Goal: Information Seeking & Learning: Learn about a topic

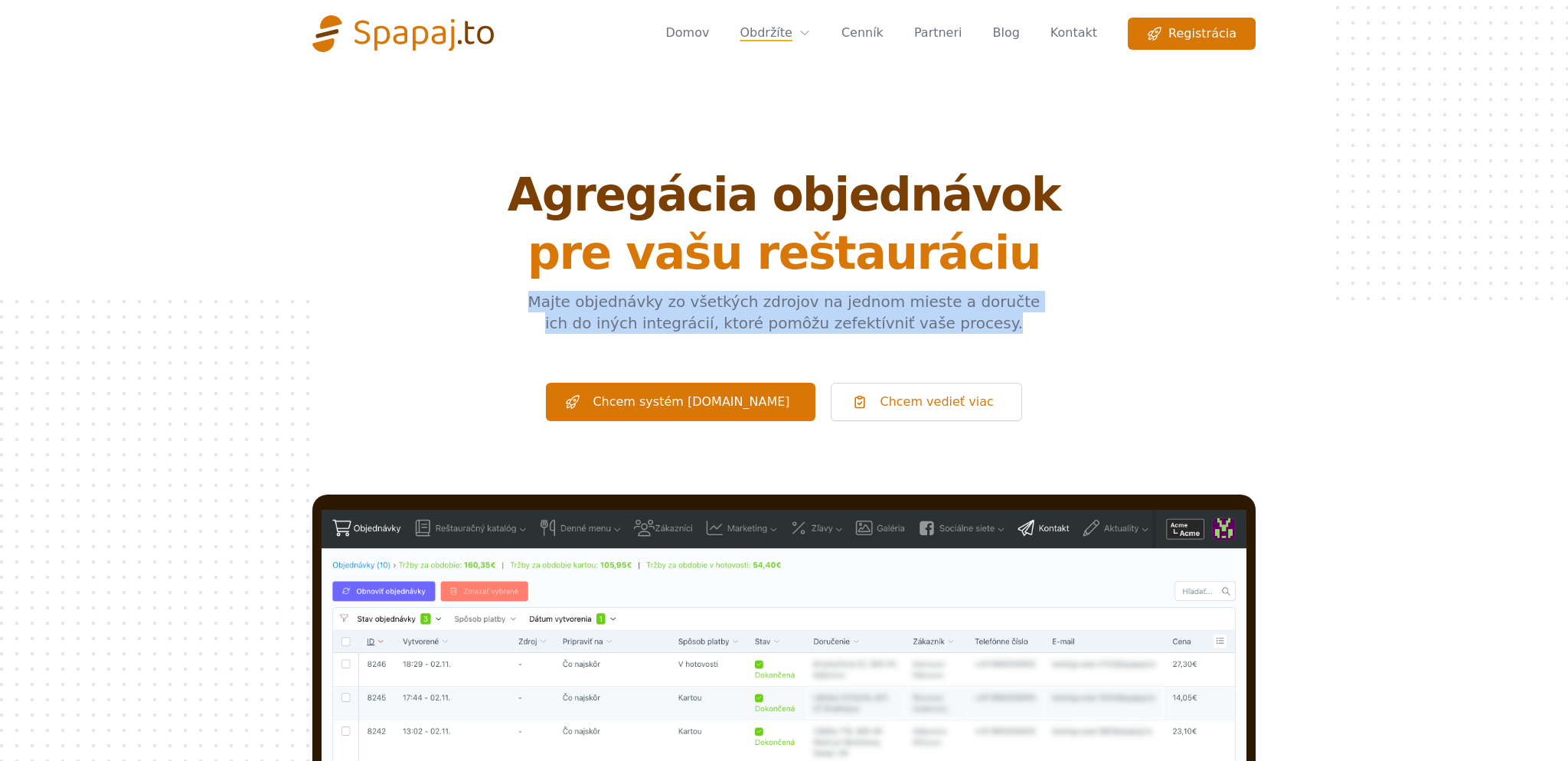
drag, startPoint x: 956, startPoint y: 330, endPoint x: 485, endPoint y: 298, distance: 472.1
click at [485, 298] on div "Agregácia objednávok pre vašu reštauráciu Majte objednávky zo všetkých zdrojov …" at bounding box center [784, 297] width 943 height 250
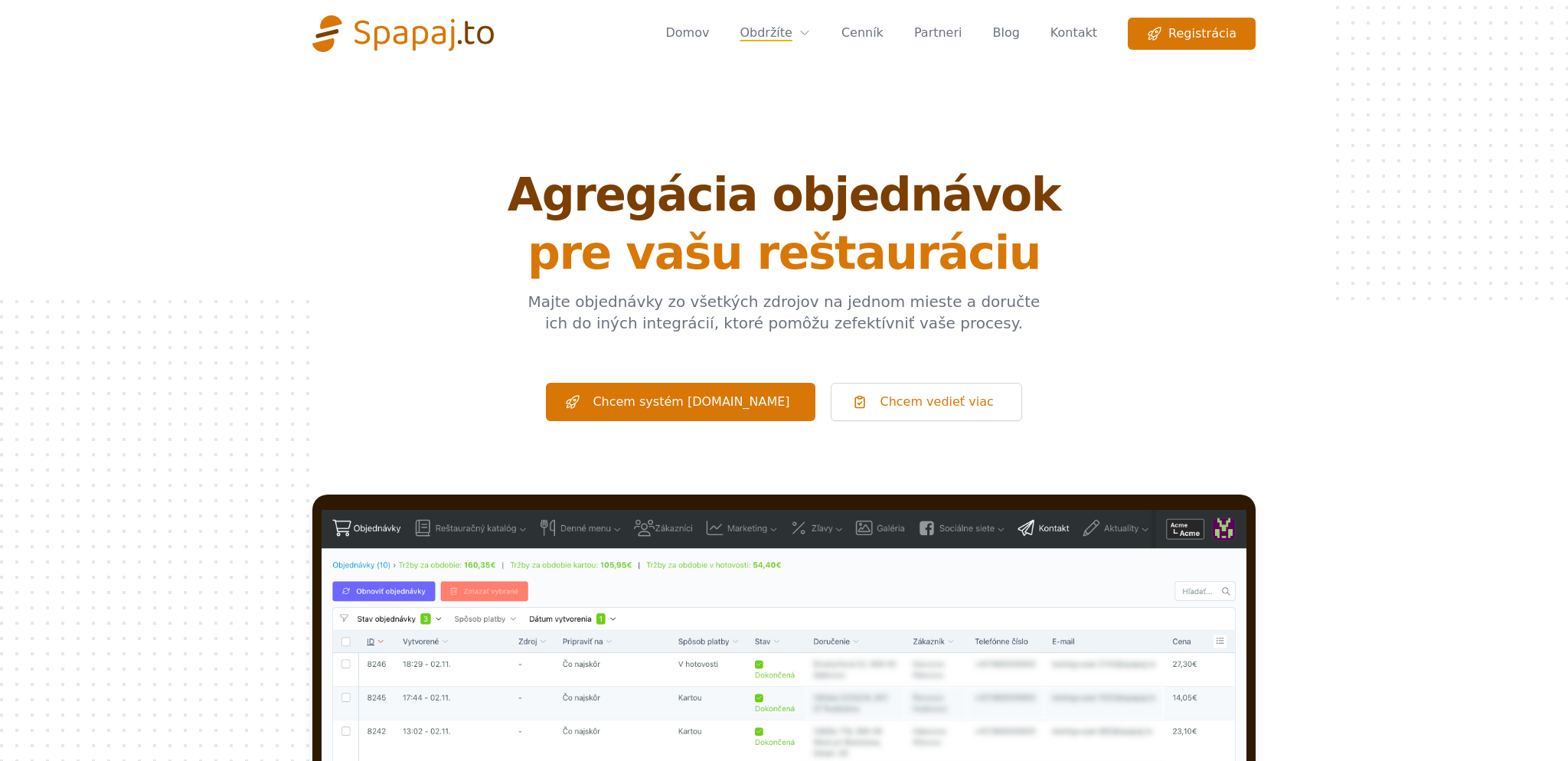
click at [485, 298] on div "Agregácia objednávok pre vašu reštauráciu Majte objednávky zo všetkých zdrojov …" at bounding box center [784, 297] width 943 height 250
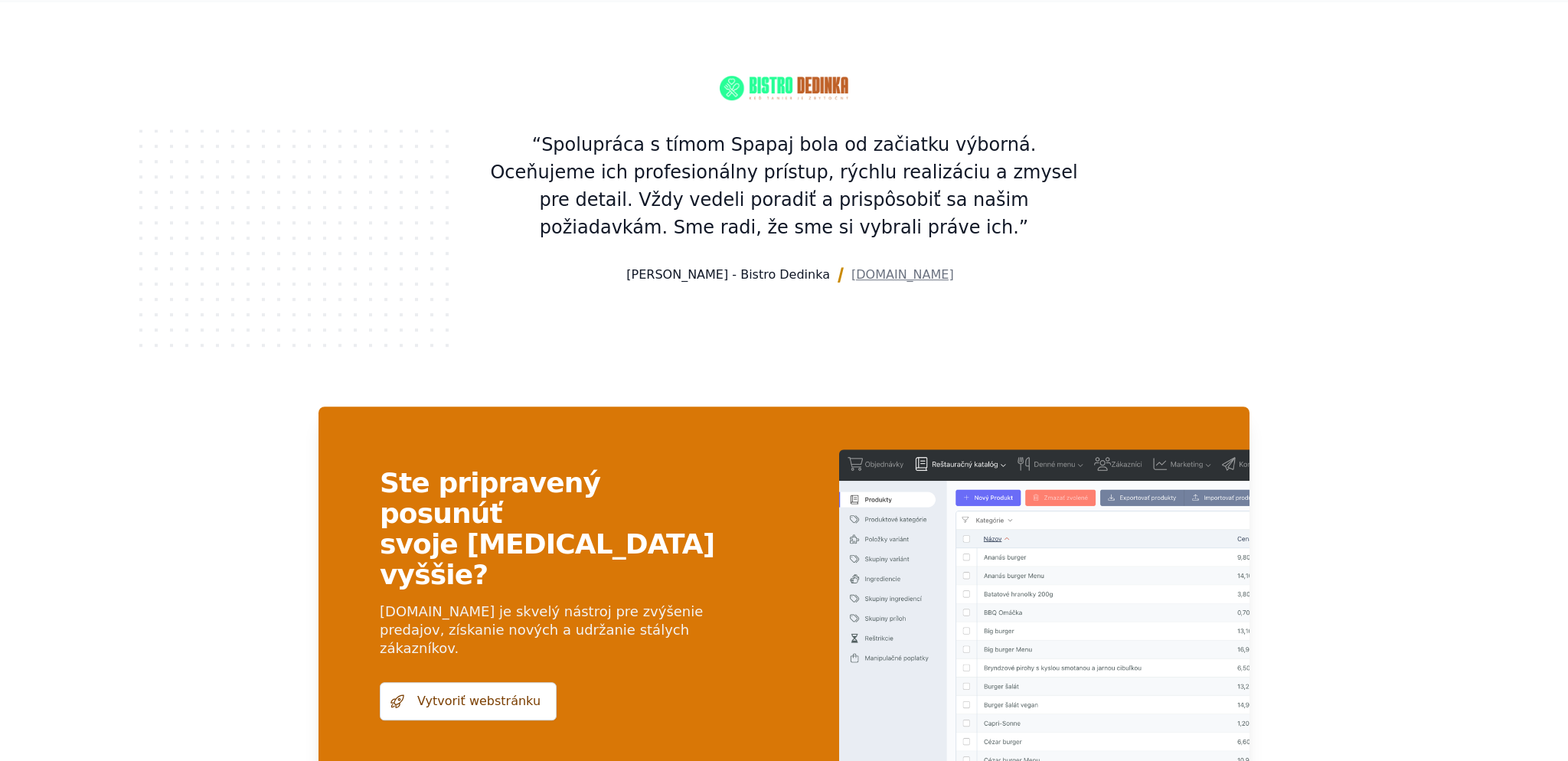
scroll to position [2983, 0]
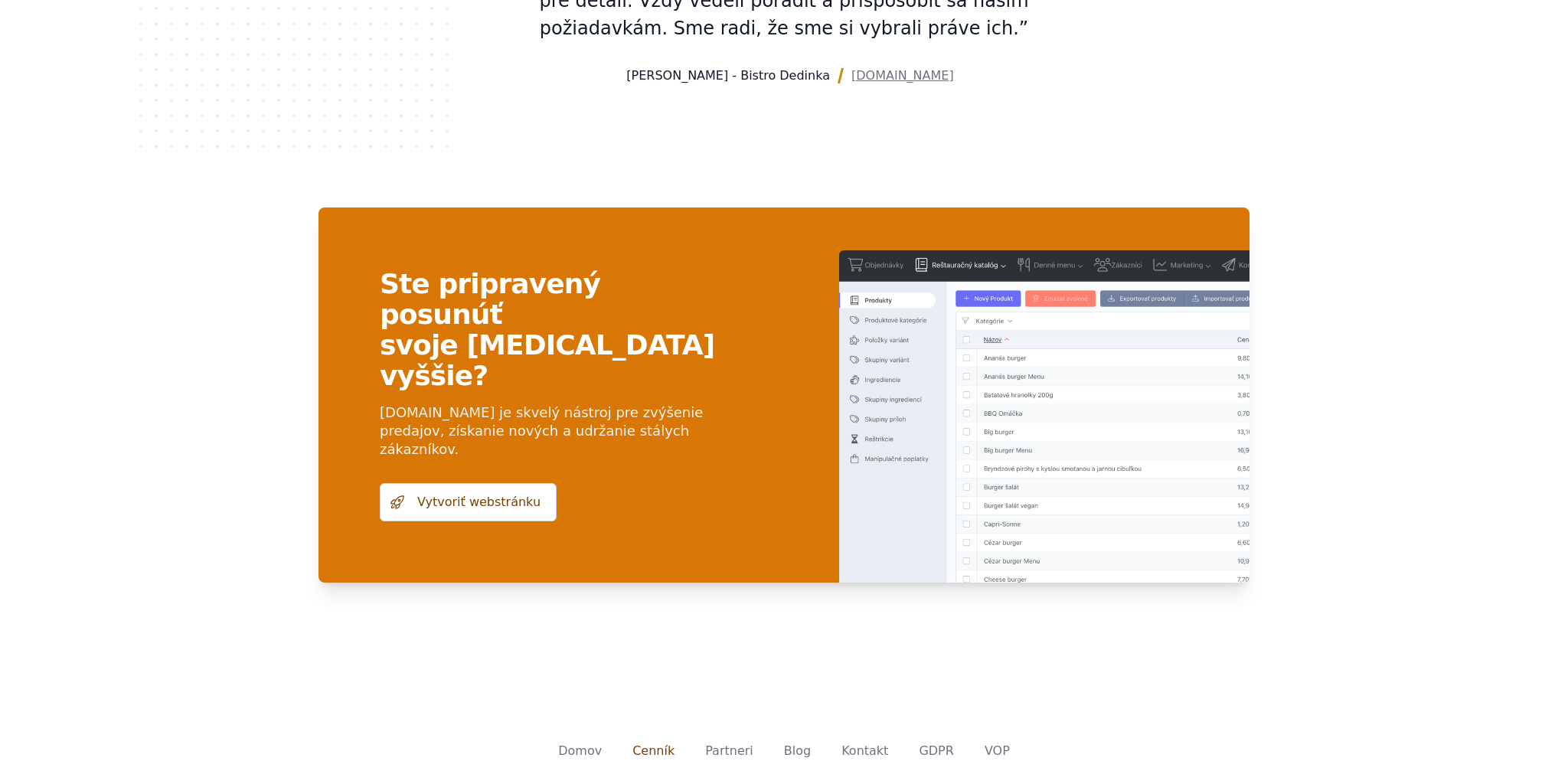
click at [655, 743] on link "Cenník" at bounding box center [653, 750] width 42 height 15
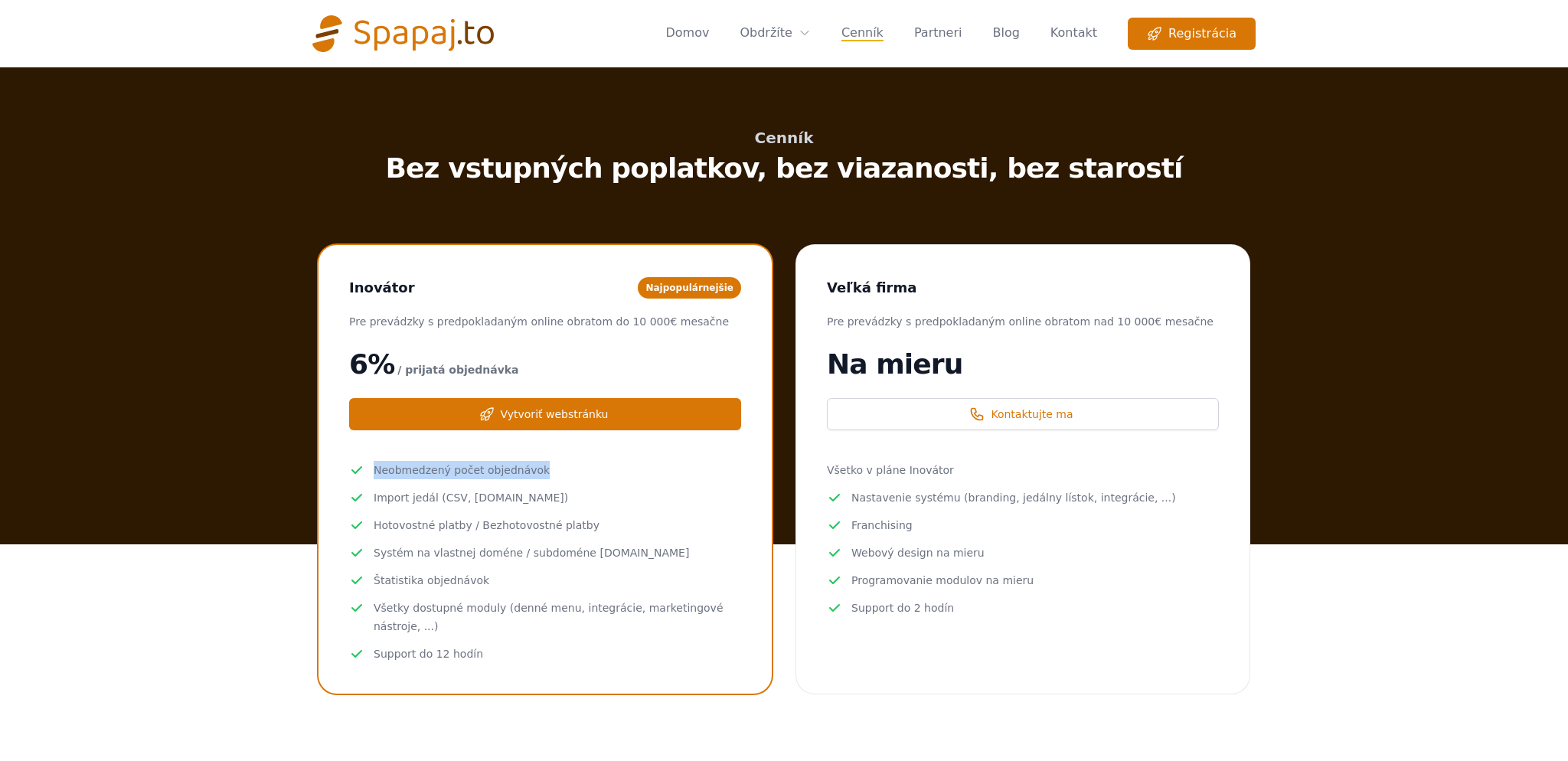
drag, startPoint x: 514, startPoint y: 658, endPoint x: 354, endPoint y: 468, distance: 248.4
click at [354, 468] on div "Inovátor Najpopulárnejšie Pre prevádzky s predpokladaným online obratom do 10 0…" at bounding box center [545, 469] width 453 height 449
click at [354, 464] on icon at bounding box center [357, 471] width 16 height 19
click at [957, 31] on link "Partneri" at bounding box center [938, 34] width 48 height 32
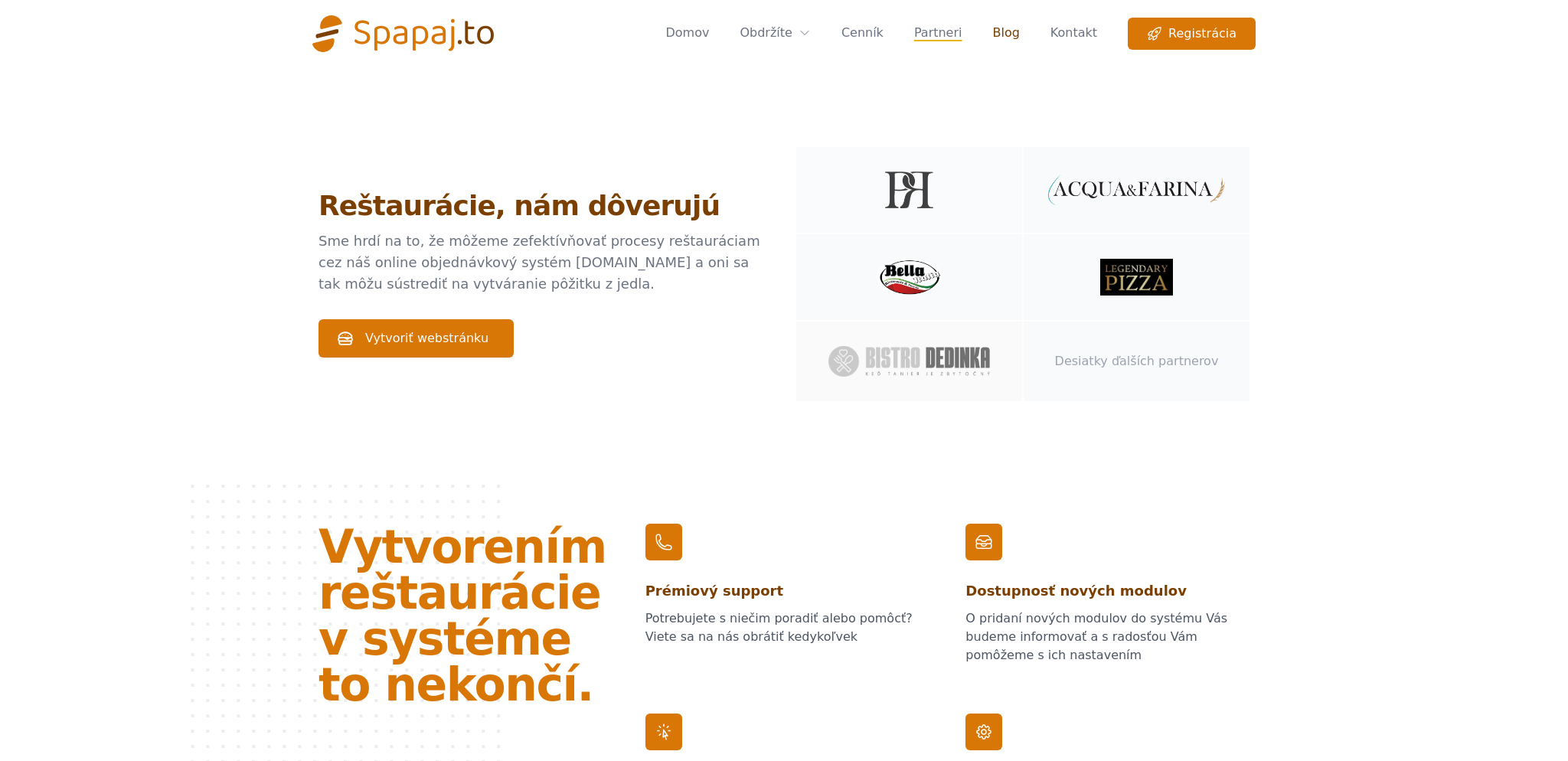
click at [1019, 31] on link "Blog" at bounding box center [1005, 34] width 27 height 32
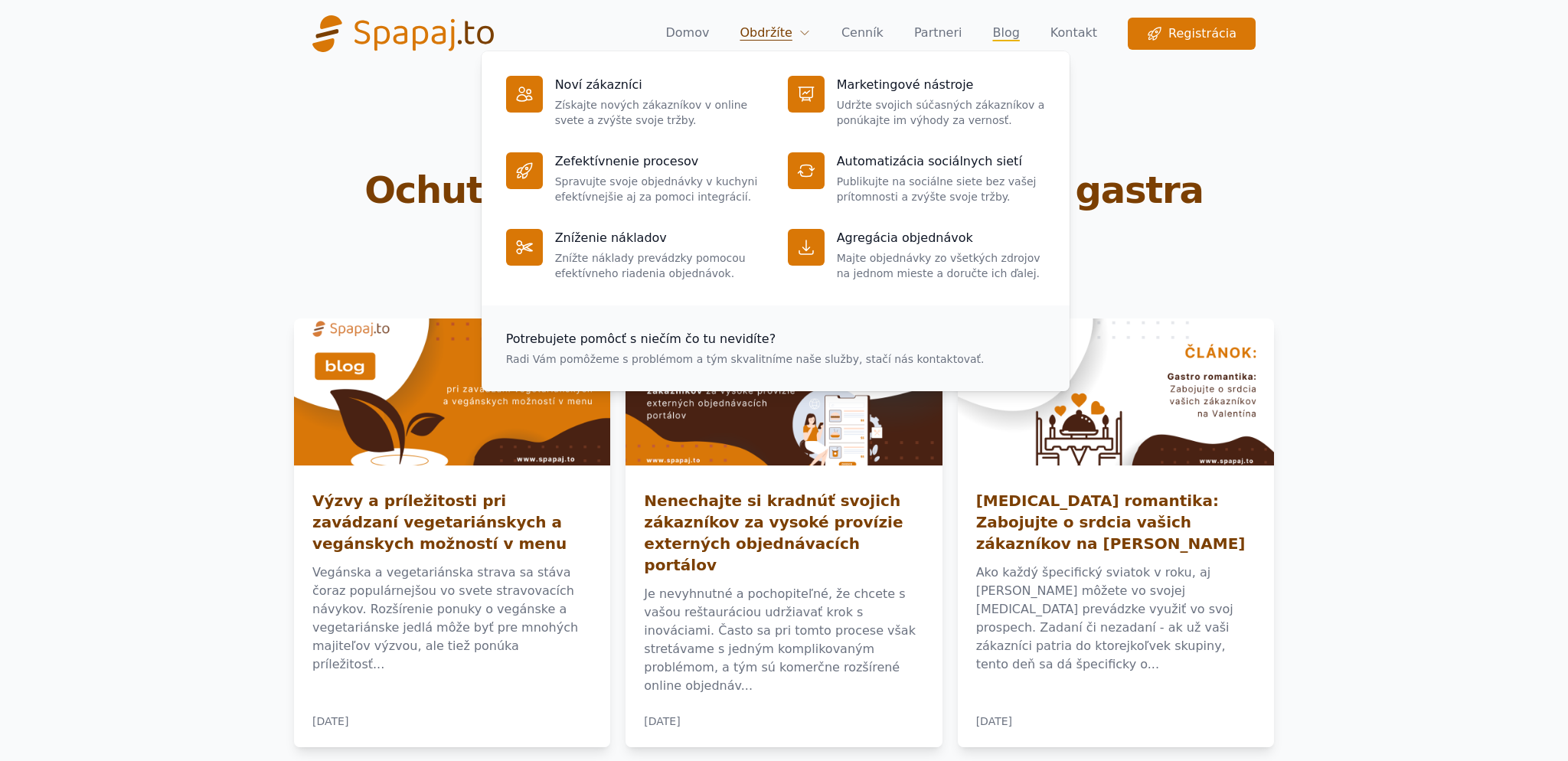
click at [802, 25] on span "Obdržíte" at bounding box center [775, 33] width 70 height 19
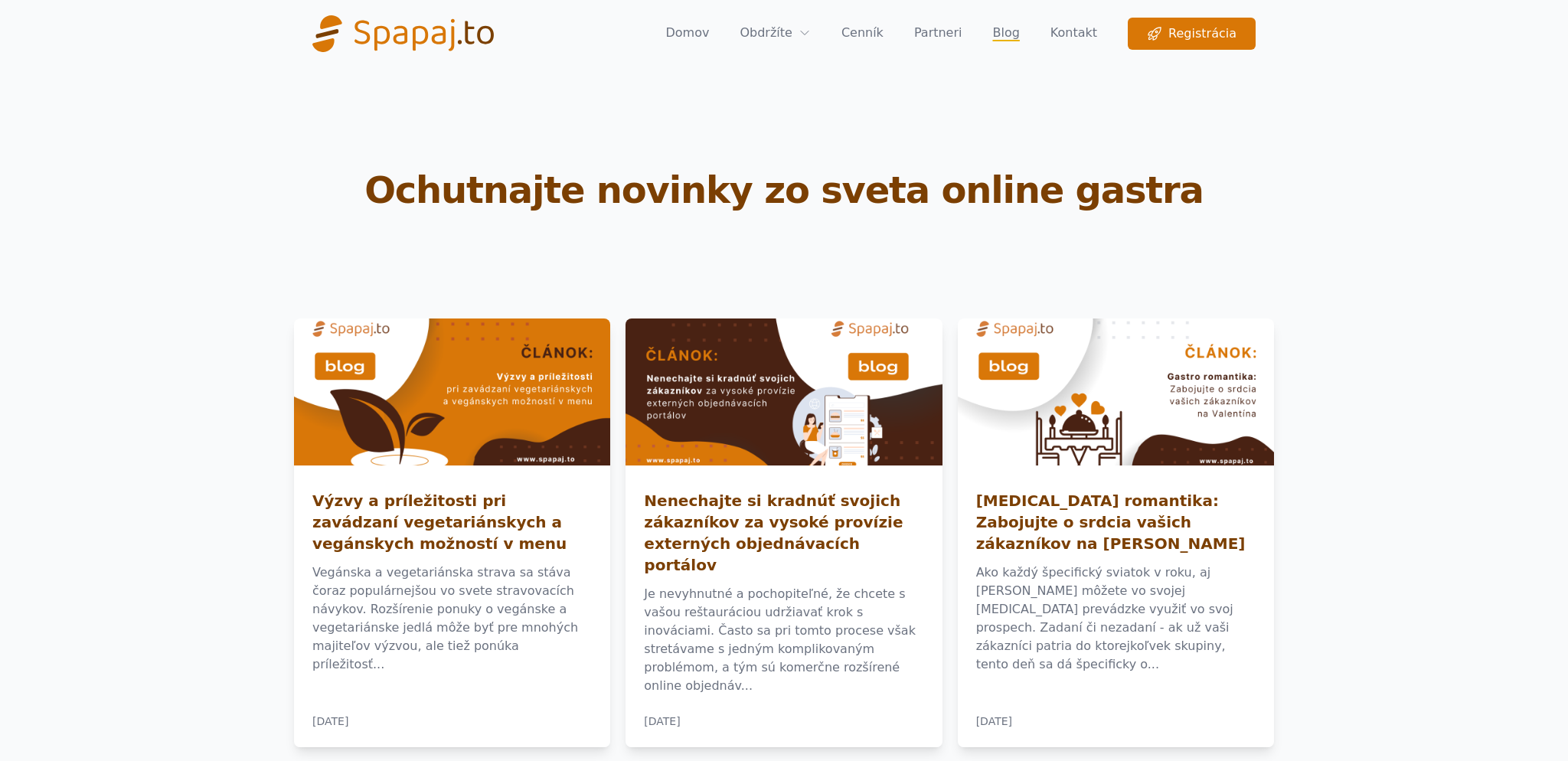
click at [700, 36] on nav "Spapaj.to Otvoriť menu Domov Obdržíte Noví zákazníci Získajte nových zákazníkov…" at bounding box center [784, 34] width 943 height 30
